Goal: Task Accomplishment & Management: Manage account settings

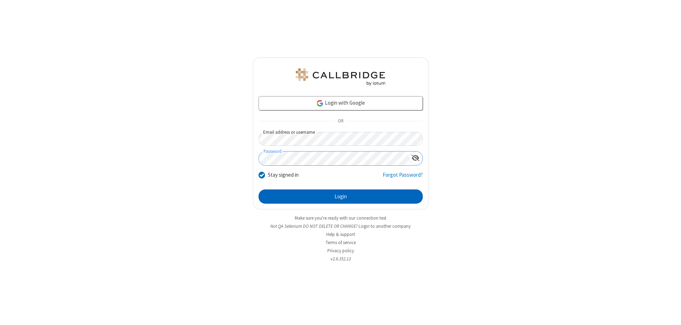
click at [340, 196] on button "Login" at bounding box center [340, 196] width 164 height 14
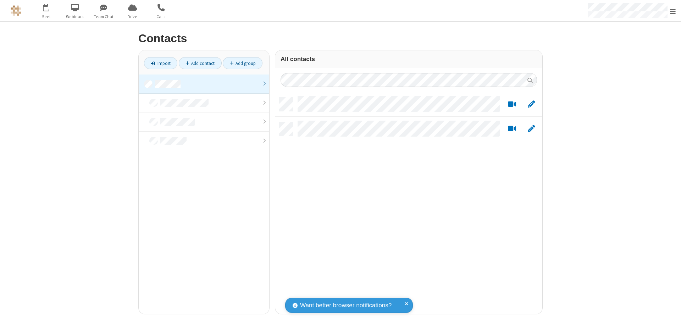
click at [204, 84] on link at bounding box center [204, 83] width 130 height 19
click at [200, 63] on link "Add contact" at bounding box center [200, 63] width 43 height 12
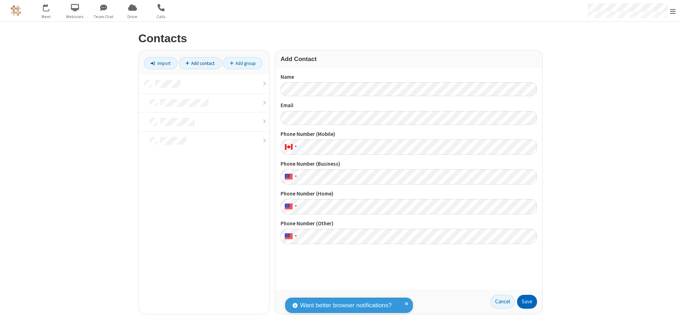
click at [527, 301] on button "Save" at bounding box center [527, 302] width 20 height 14
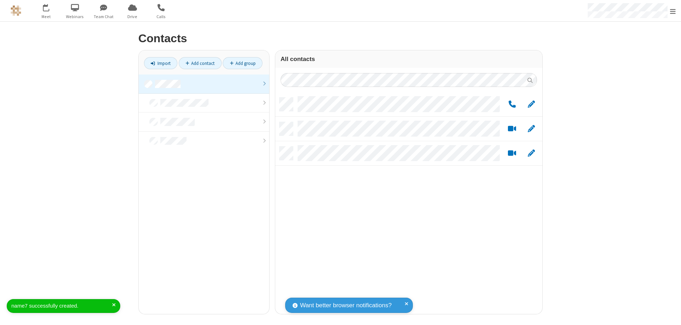
scroll to position [216, 262]
